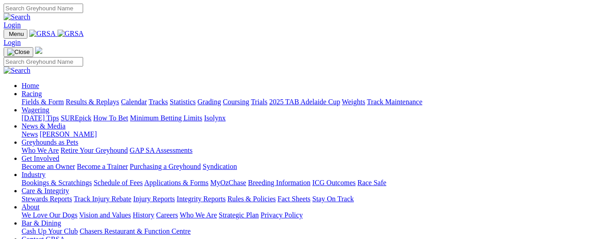
click at [119, 98] on link "Results & Replays" at bounding box center [92, 102] width 53 height 8
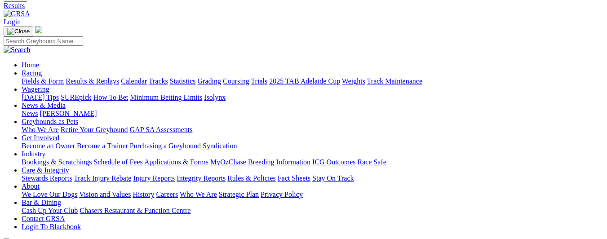
scroll to position [135, 0]
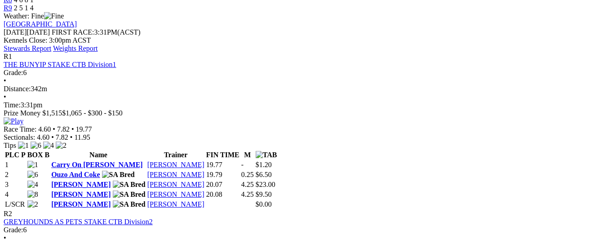
scroll to position [359, 0]
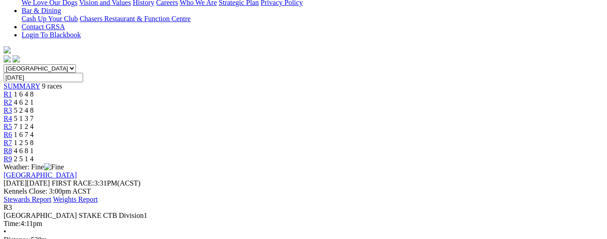
scroll to position [269, 0]
